Goal: Information Seeking & Learning: Learn about a topic

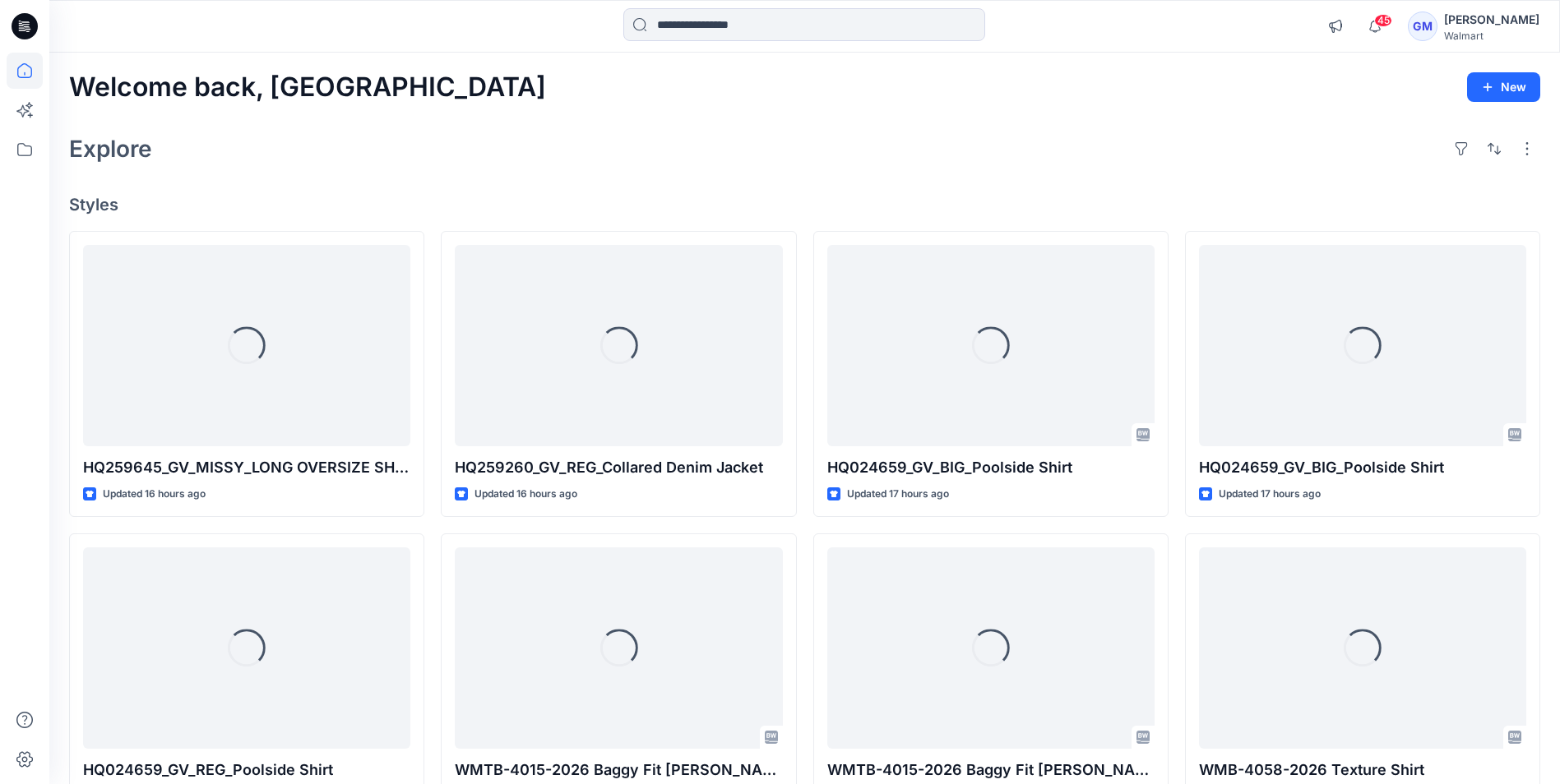
click at [782, 29] on input at bounding box center [804, 25] width 362 height 33
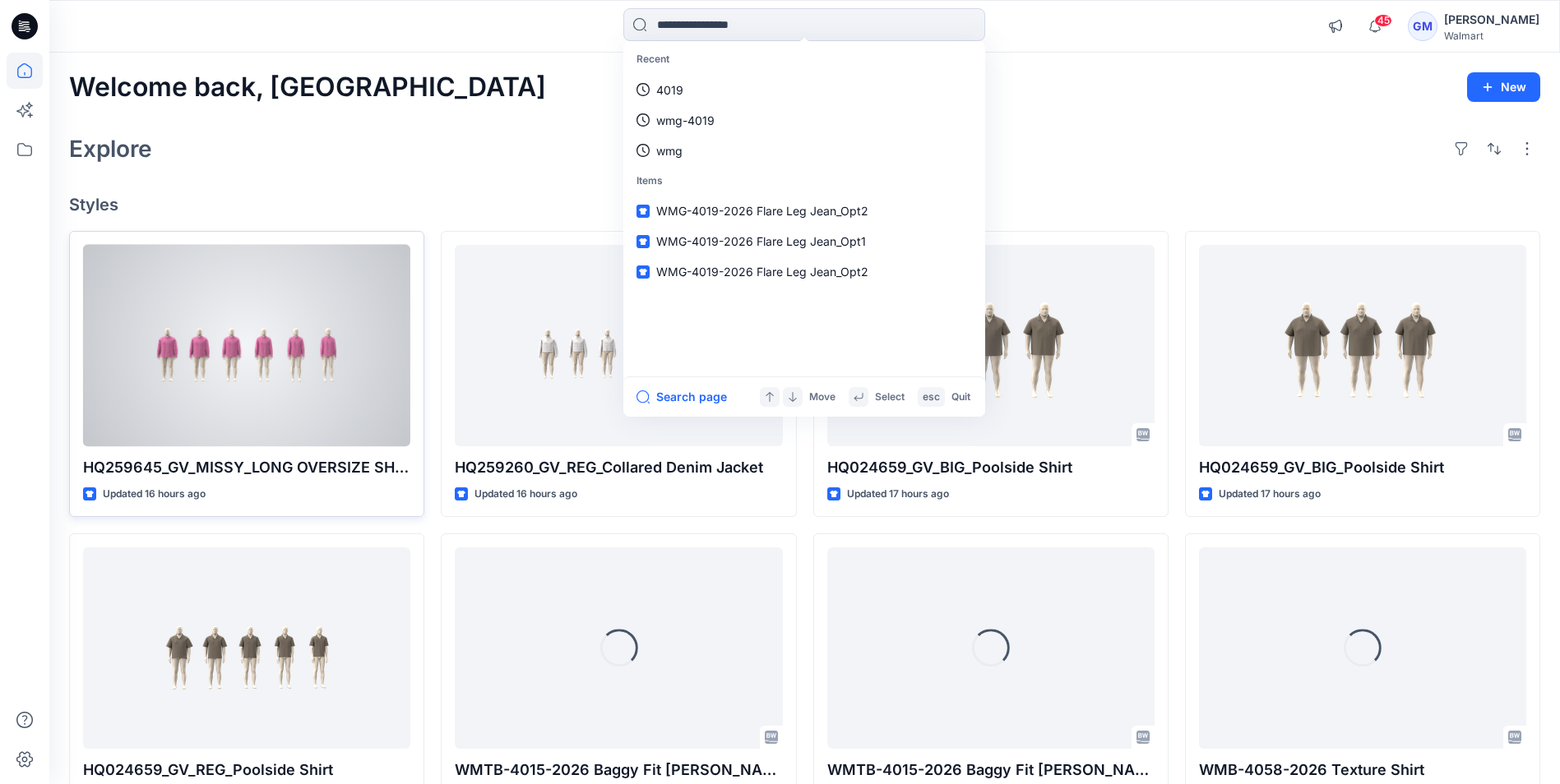
click at [295, 334] on div at bounding box center [246, 345] width 327 height 201
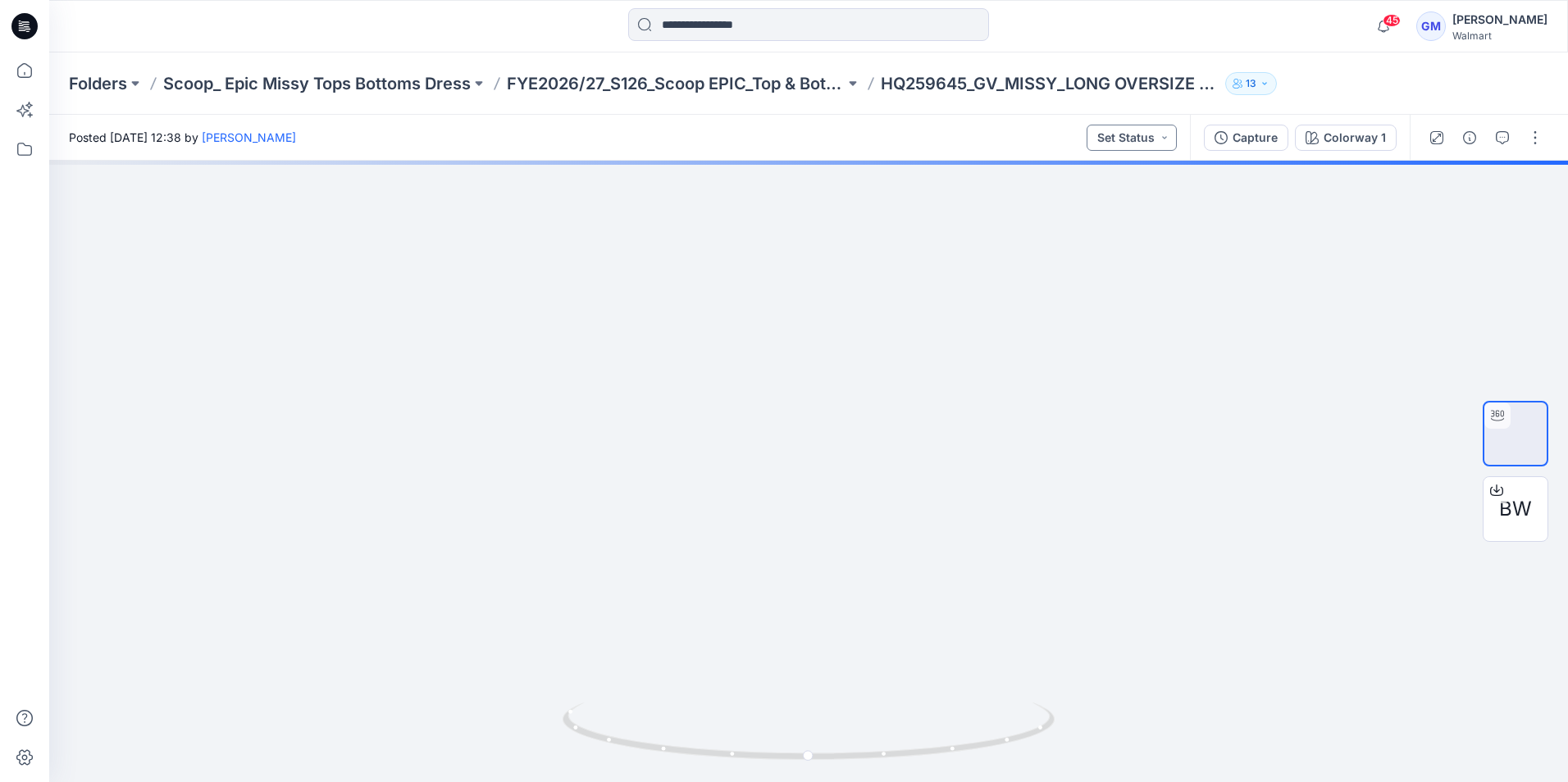
click at [1151, 127] on button "Set Status" at bounding box center [1132, 137] width 91 height 27
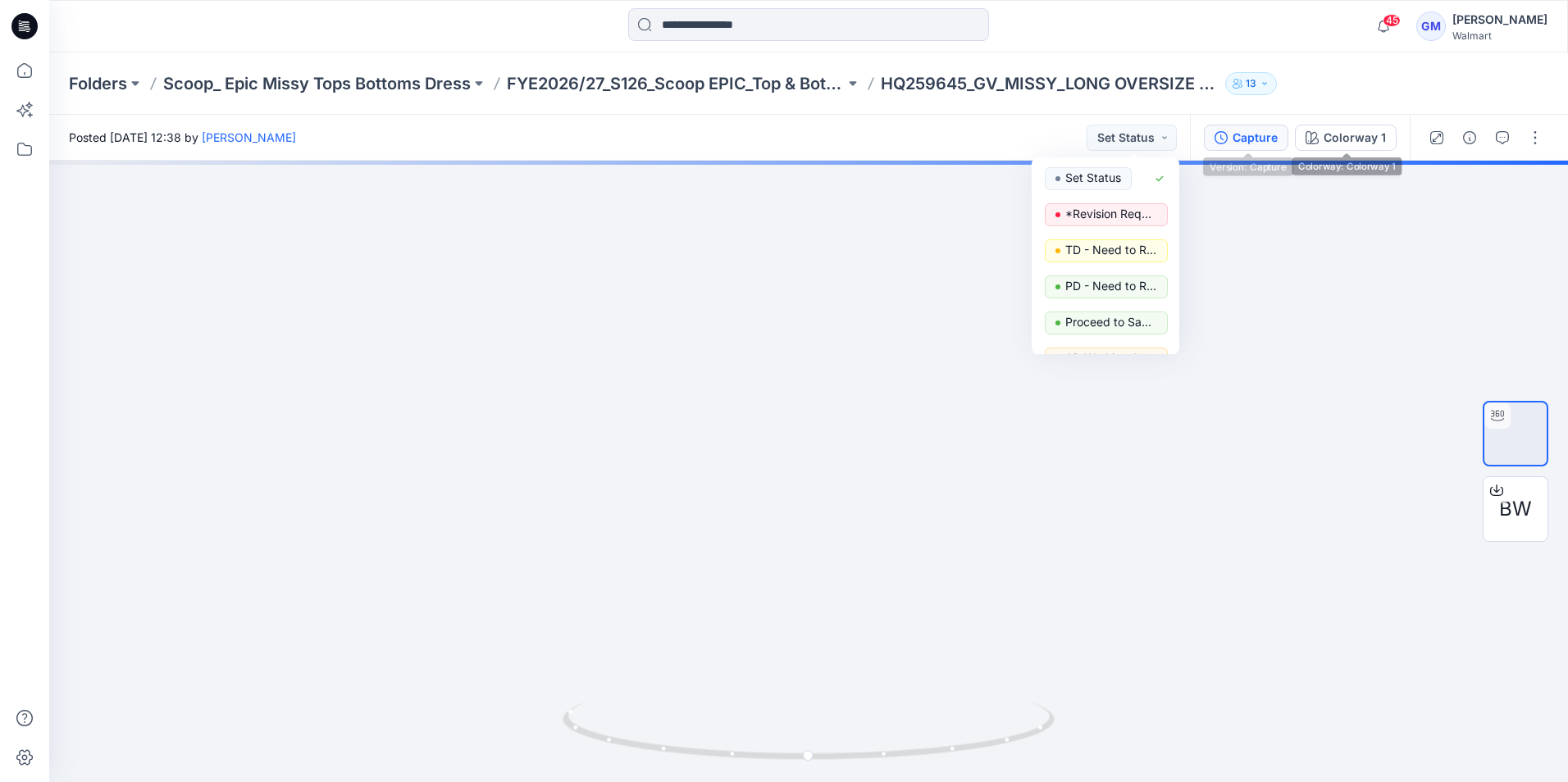
click at [1285, 140] on button "Capture" at bounding box center [1247, 137] width 84 height 27
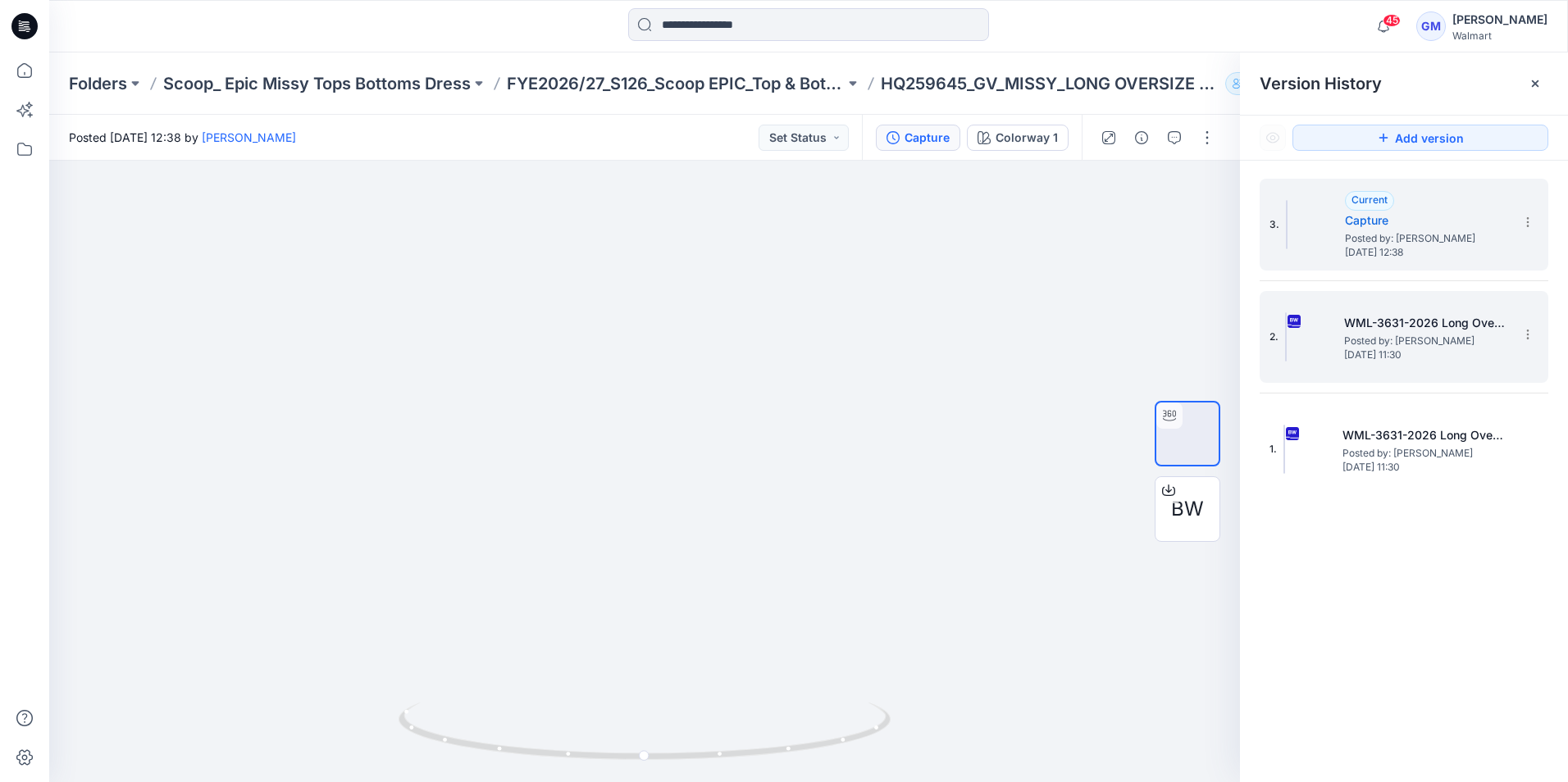
click at [1383, 298] on div "2. WML-3631-2026 Long Oversize Shacket_Full Colorway Posted by: [PERSON_NAME] […" at bounding box center [1392, 337] width 246 height 79
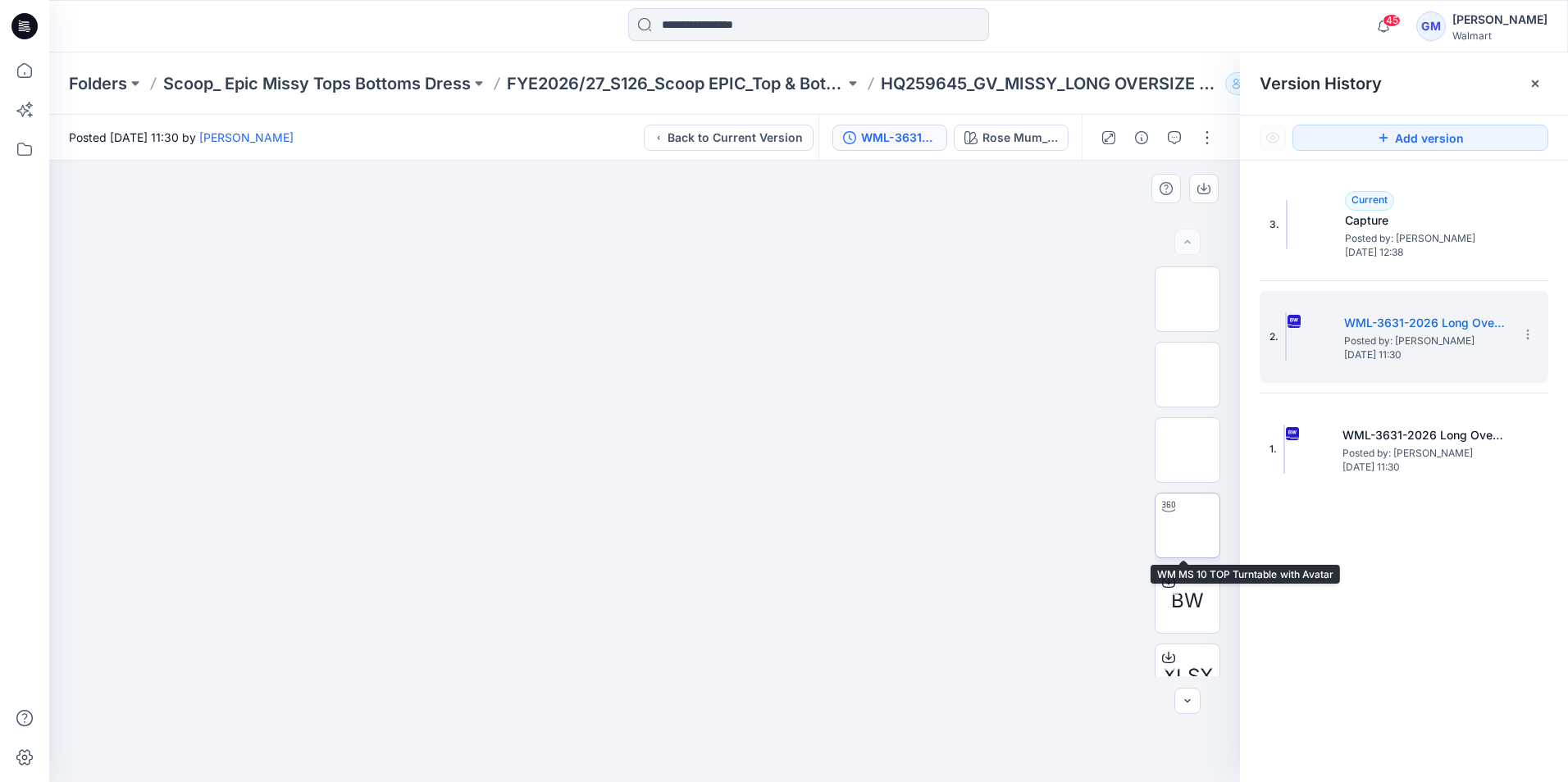
click at [1188, 526] on img at bounding box center [1188, 526] width 0 height 0
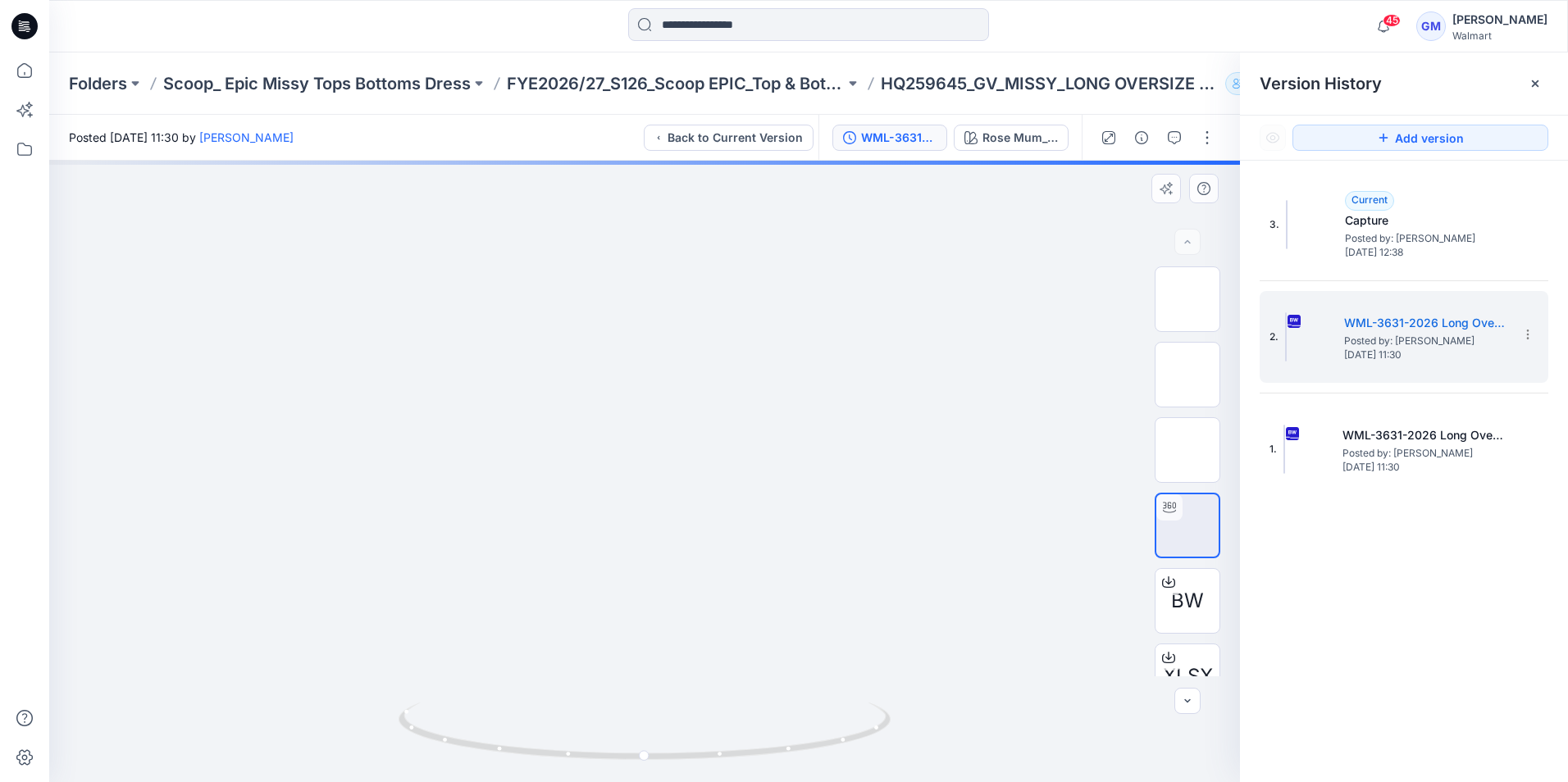
drag, startPoint x: 691, startPoint y: 274, endPoint x: 676, endPoint y: 459, distance: 185.6
click at [676, 128] on img at bounding box center [645, 128] width 1055 height 0
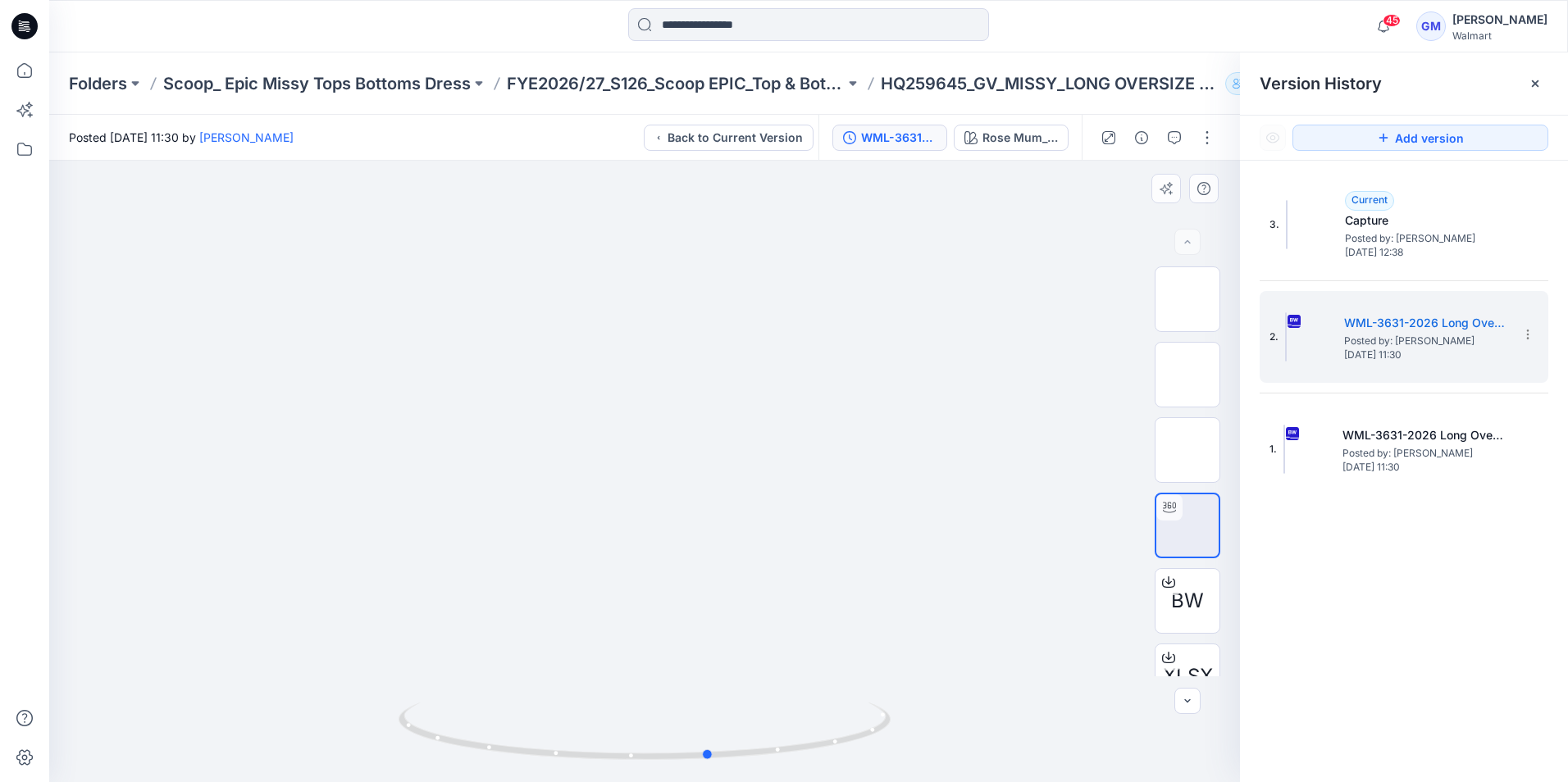
drag, startPoint x: 802, startPoint y: 751, endPoint x: 944, endPoint y: 729, distance: 143.7
click at [943, 730] on div at bounding box center [645, 472] width 1191 height 622
